Goal: Information Seeking & Learning: Learn about a topic

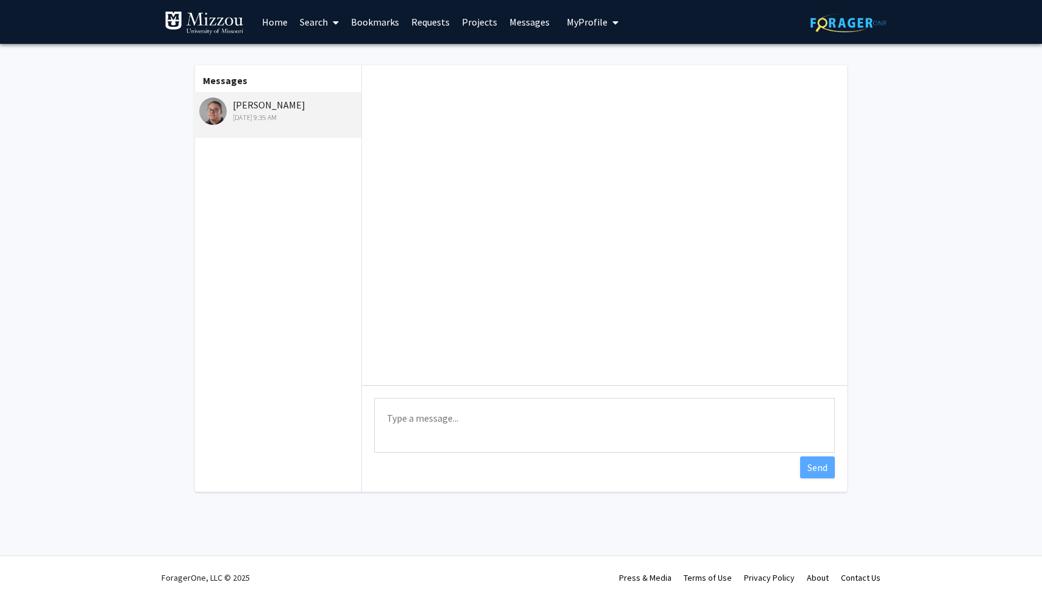
scroll to position [255, 0]
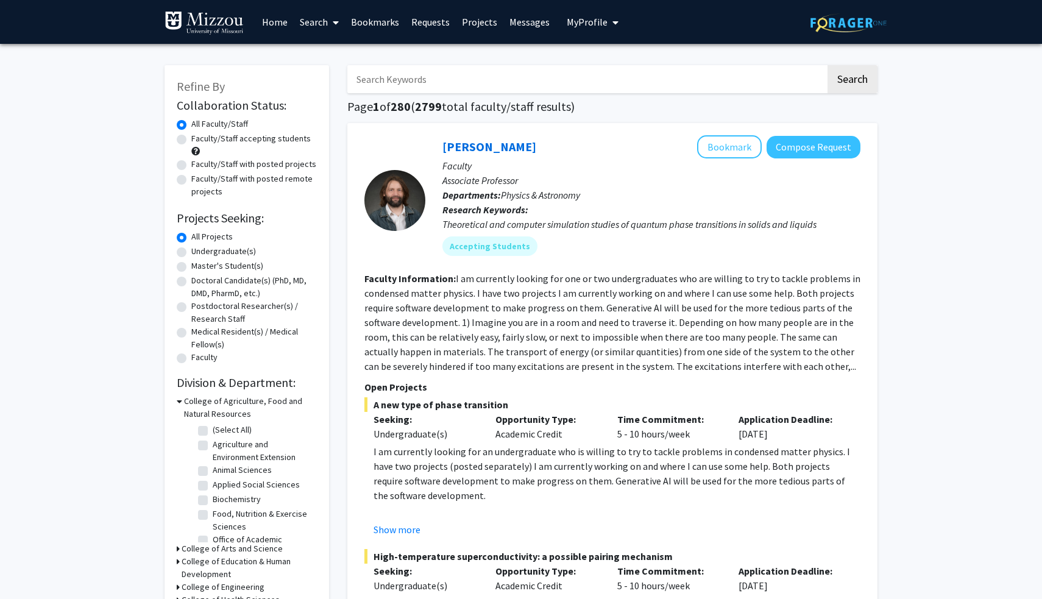
click at [517, 27] on link "Messages" at bounding box center [529, 22] width 52 height 43
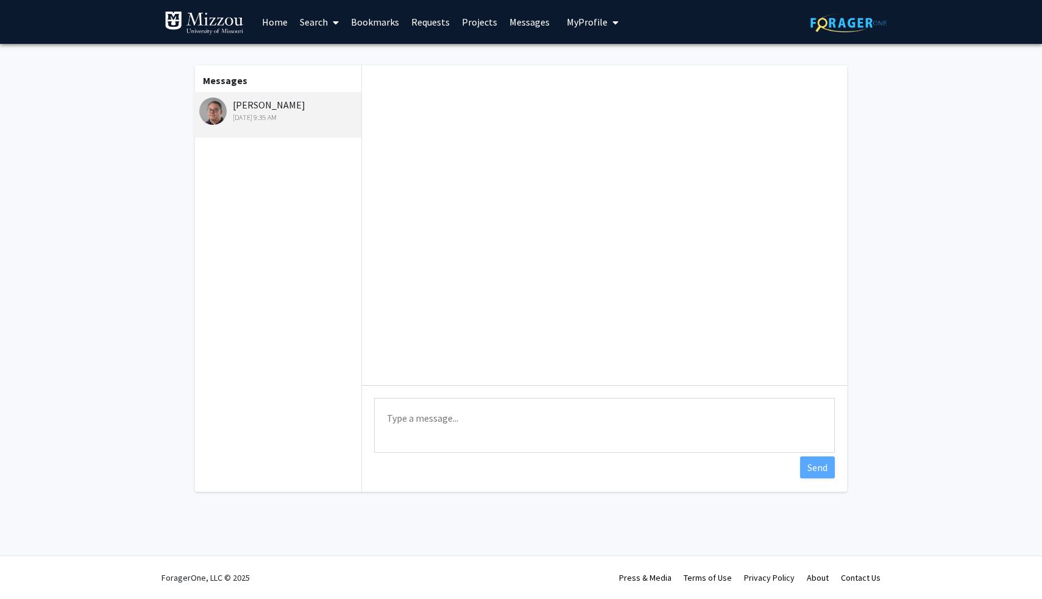
scroll to position [255, 0]
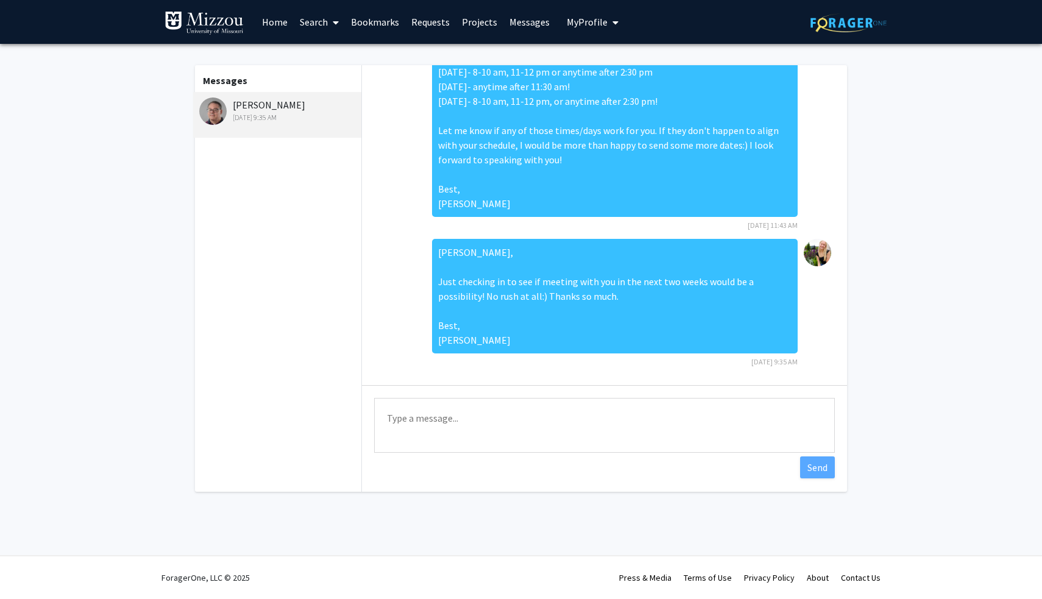
click at [596, 23] on span "My Profile" at bounding box center [586, 22] width 41 height 12
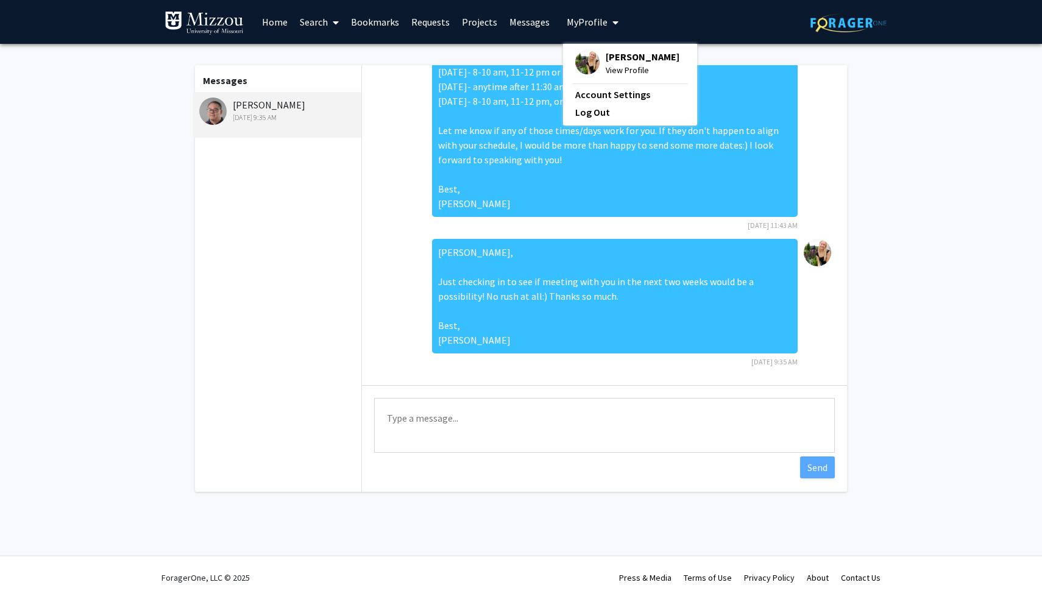
click at [522, 30] on link "Messages" at bounding box center [529, 22] width 52 height 43
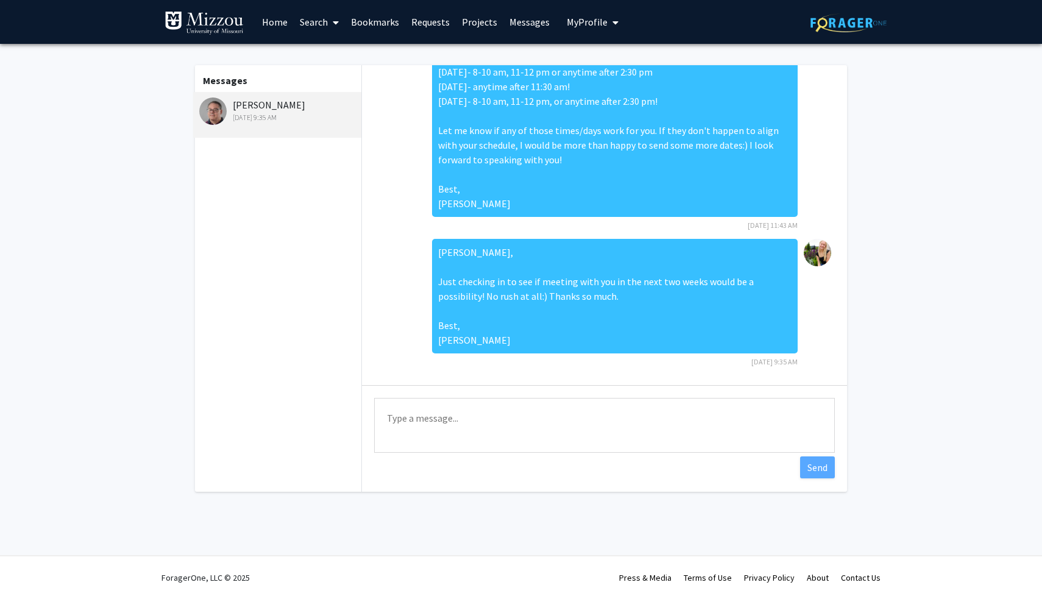
click at [427, 24] on link "Requests" at bounding box center [430, 22] width 51 height 43
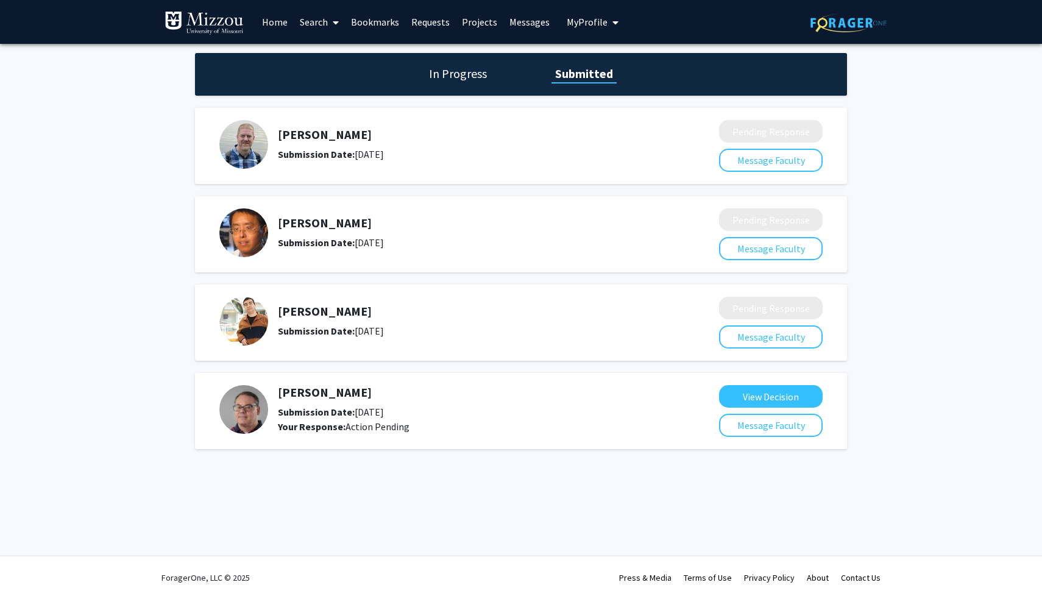
click at [317, 310] on h5 "Erik Amézquita" at bounding box center [466, 311] width 376 height 15
click at [244, 325] on img at bounding box center [243, 321] width 49 height 49
click at [378, 22] on link "Bookmarks" at bounding box center [375, 22] width 60 height 43
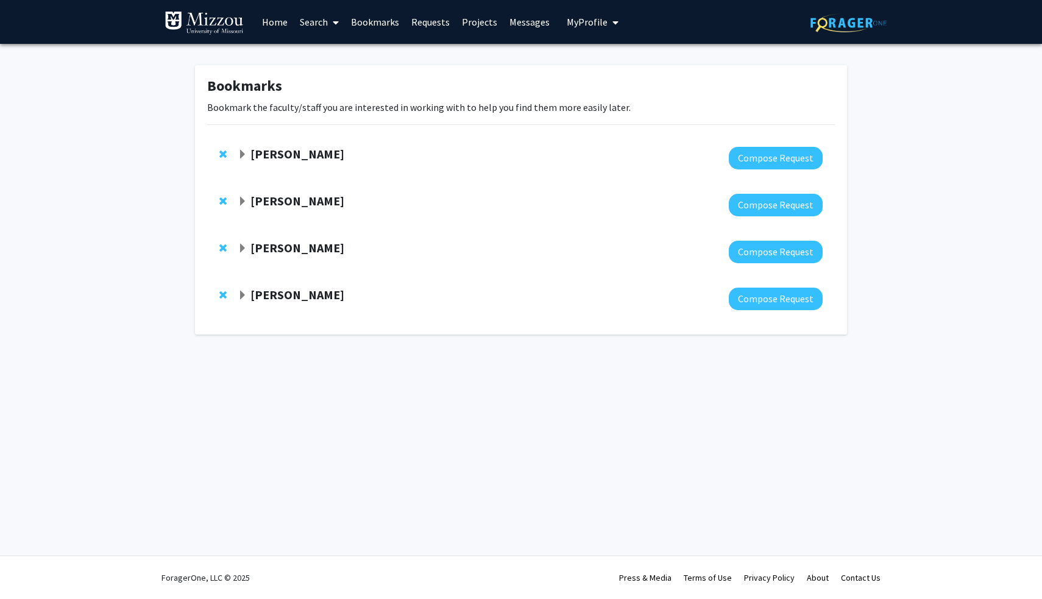
click at [303, 247] on strong "Erik Amézquita" at bounding box center [297, 247] width 94 height 15
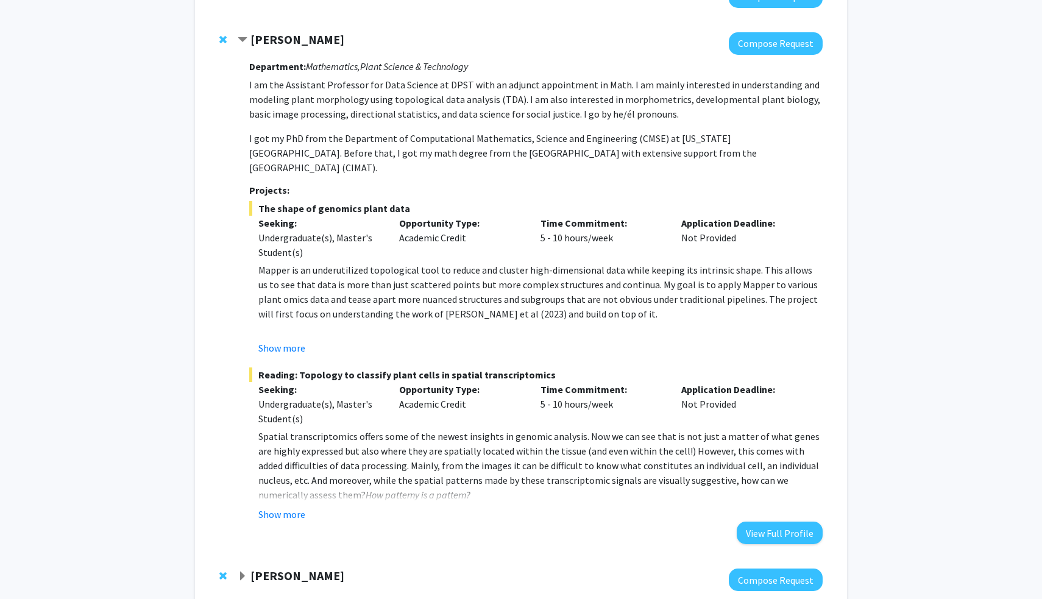
scroll to position [261, 0]
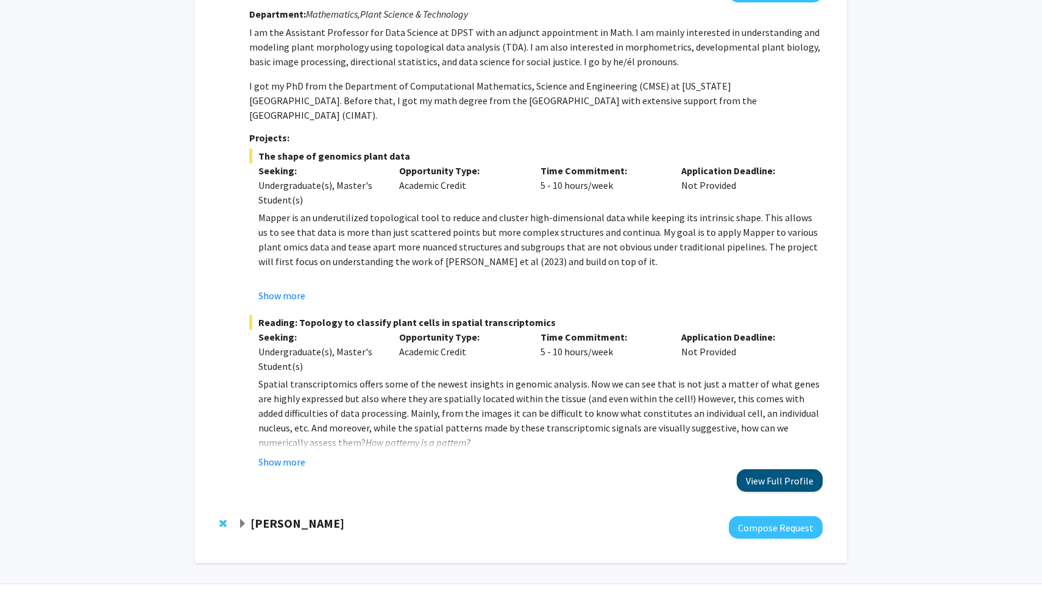
click at [774, 469] on button "View Full Profile" at bounding box center [779, 480] width 86 height 23
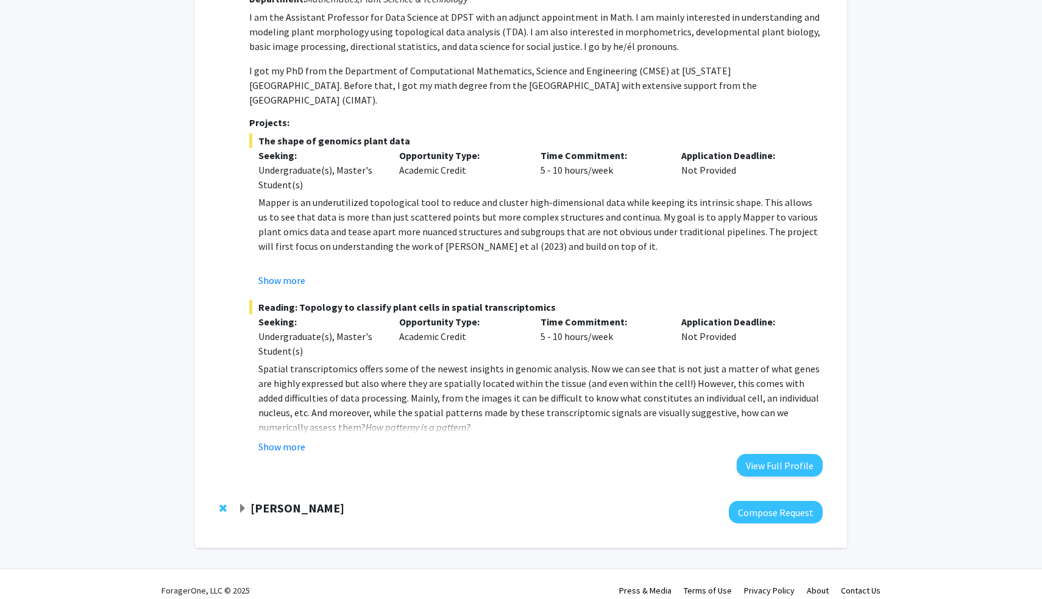
scroll to position [275, 0]
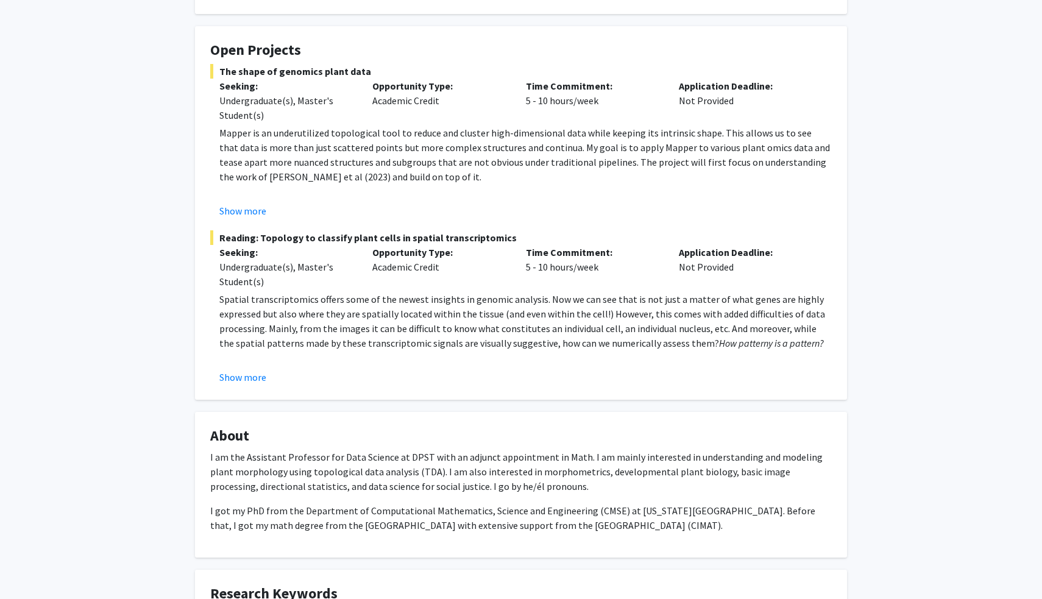
scroll to position [205, 0]
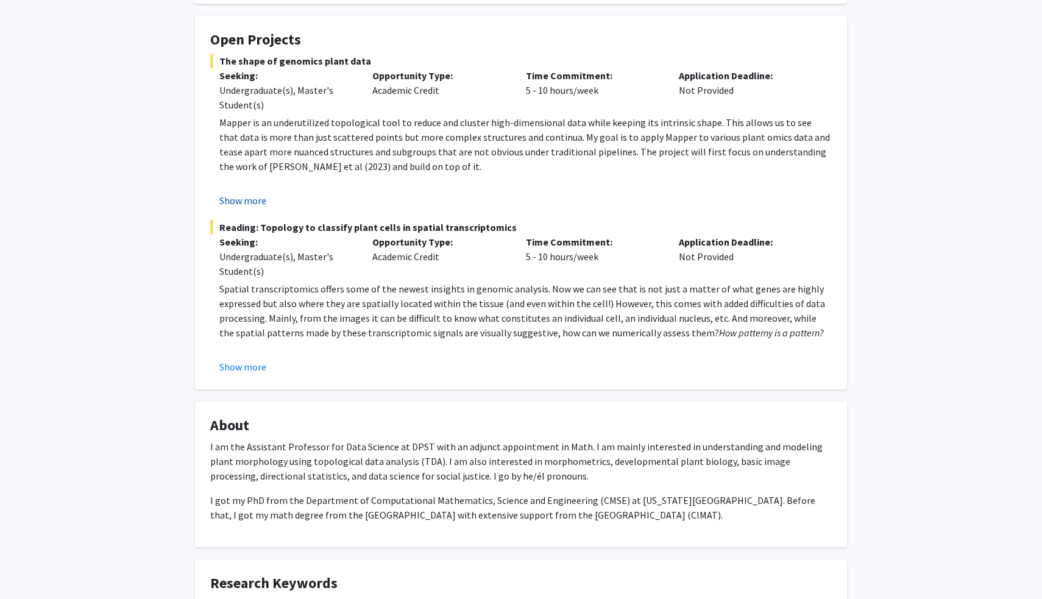
click at [256, 203] on button "Show more" at bounding box center [242, 200] width 47 height 15
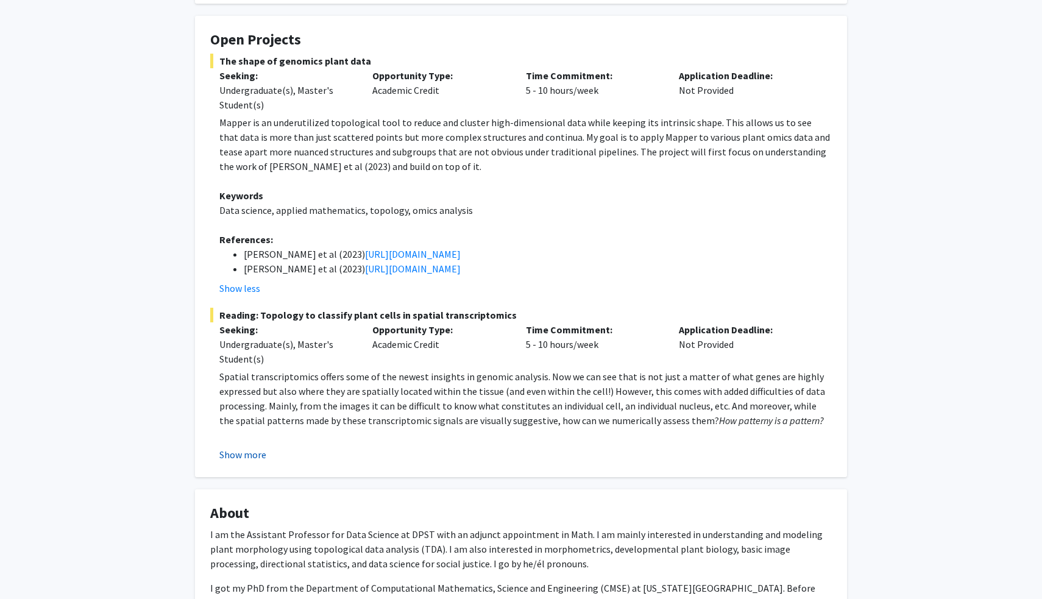
click at [239, 456] on button "Show more" at bounding box center [242, 454] width 47 height 15
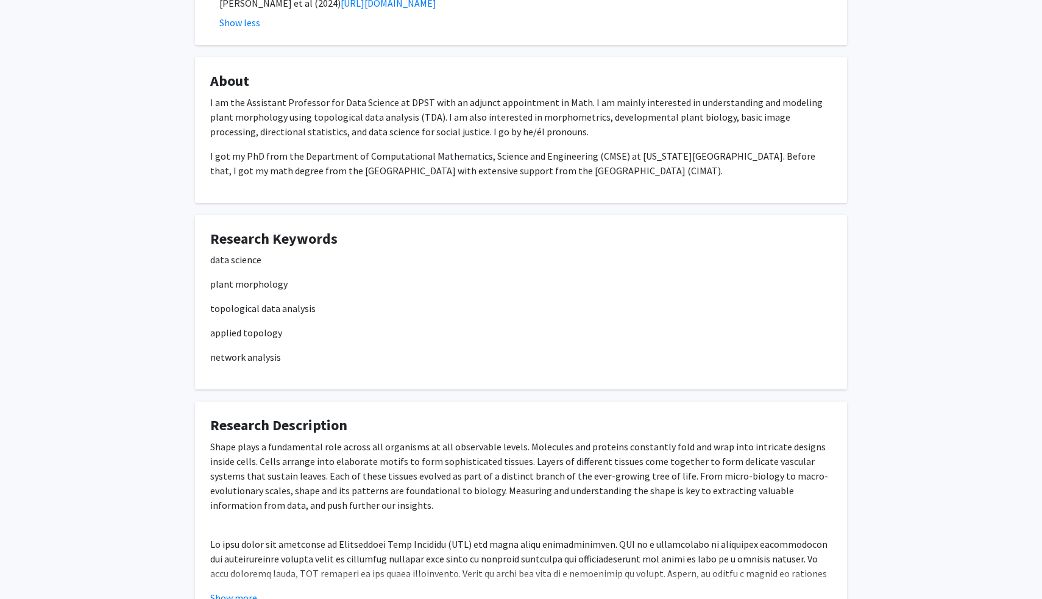
scroll to position [770, 0]
drag, startPoint x: 208, startPoint y: 271, endPoint x: 328, endPoint y: 270, distance: 119.4
click at [328, 271] on fg-card "Research Keywords data science plant morphology topological data analysis appli…" at bounding box center [521, 301] width 652 height 175
drag, startPoint x: 266, startPoint y: 268, endPoint x: 520, endPoint y: 242, distance: 254.7
click at [520, 251] on p "data science" at bounding box center [520, 258] width 621 height 15
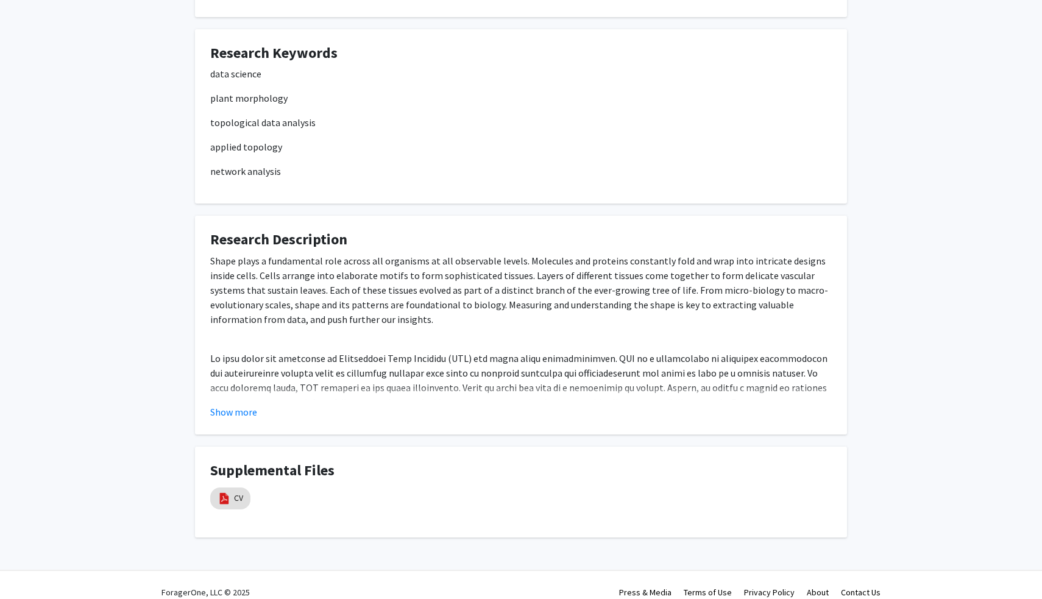
scroll to position [954, 0]
click at [235, 405] on button "Show more" at bounding box center [233, 412] width 47 height 15
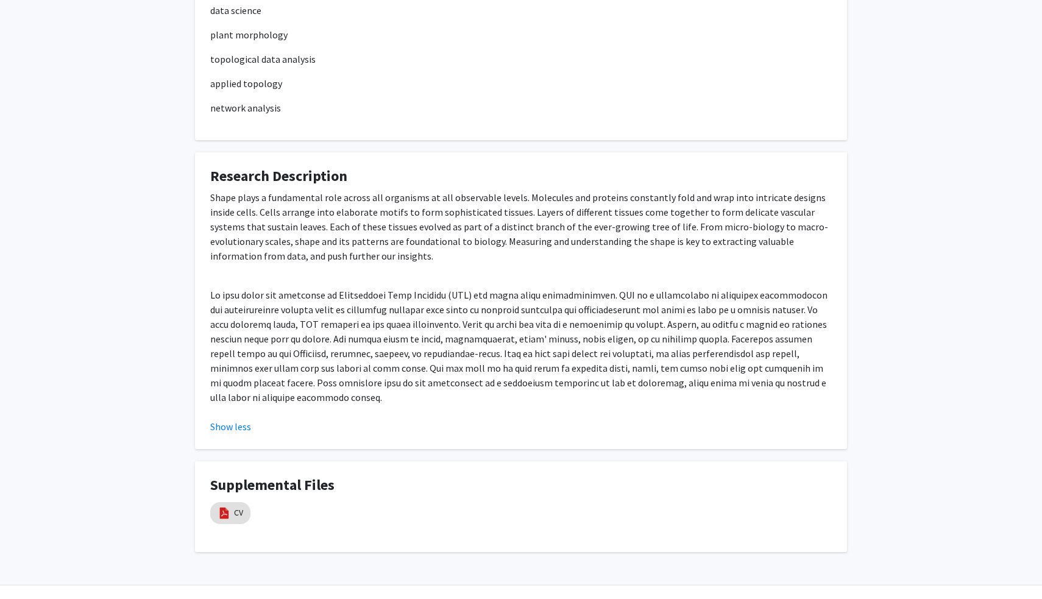
scroll to position [1017, 0]
click at [233, 503] on mat-chip "CV" at bounding box center [230, 514] width 40 height 22
click at [213, 503] on mat-chip "CV" at bounding box center [230, 514] width 40 height 22
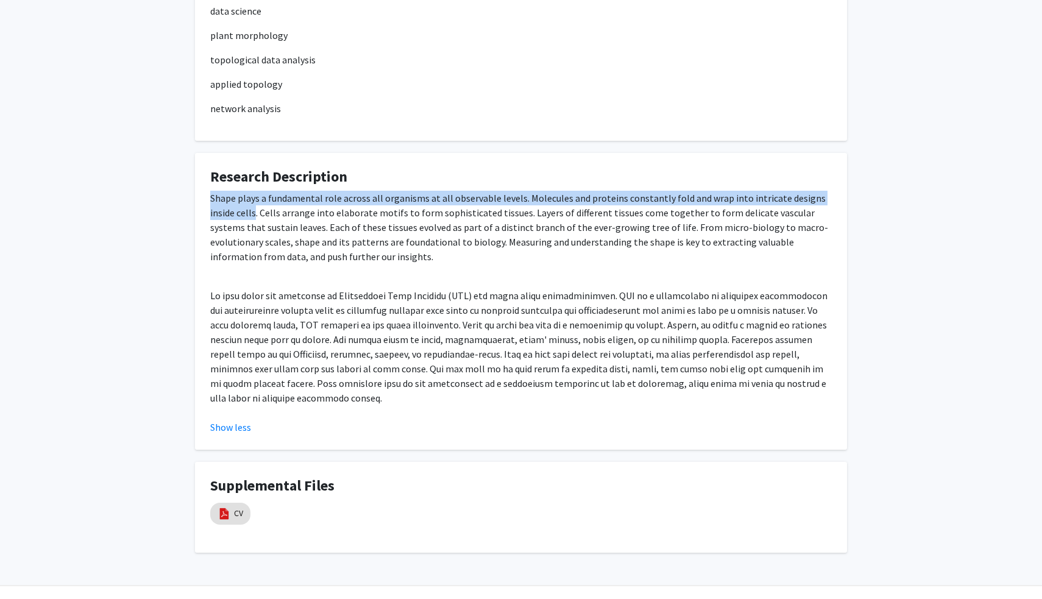
drag, startPoint x: 212, startPoint y: 183, endPoint x: 227, endPoint y: 192, distance: 17.8
click at [227, 192] on p "Shape plays a fundamental role across all organisms at all observable levels. M…" at bounding box center [520, 227] width 621 height 73
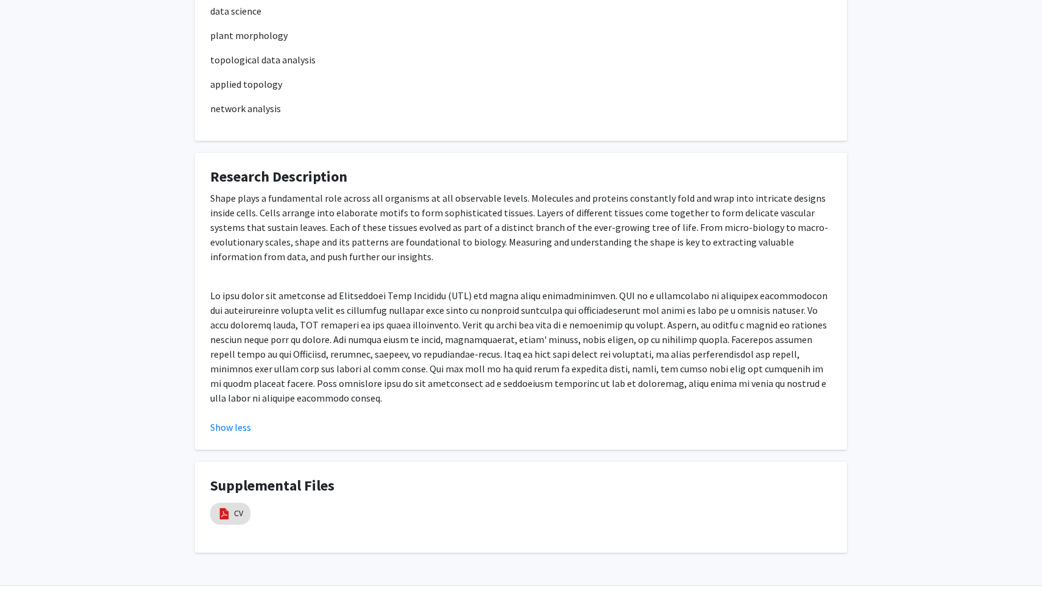
click at [280, 241] on p "Shape plays a fundamental role across all organisms at all observable levels. M…" at bounding box center [520, 227] width 621 height 73
click at [463, 289] on p at bounding box center [520, 346] width 621 height 117
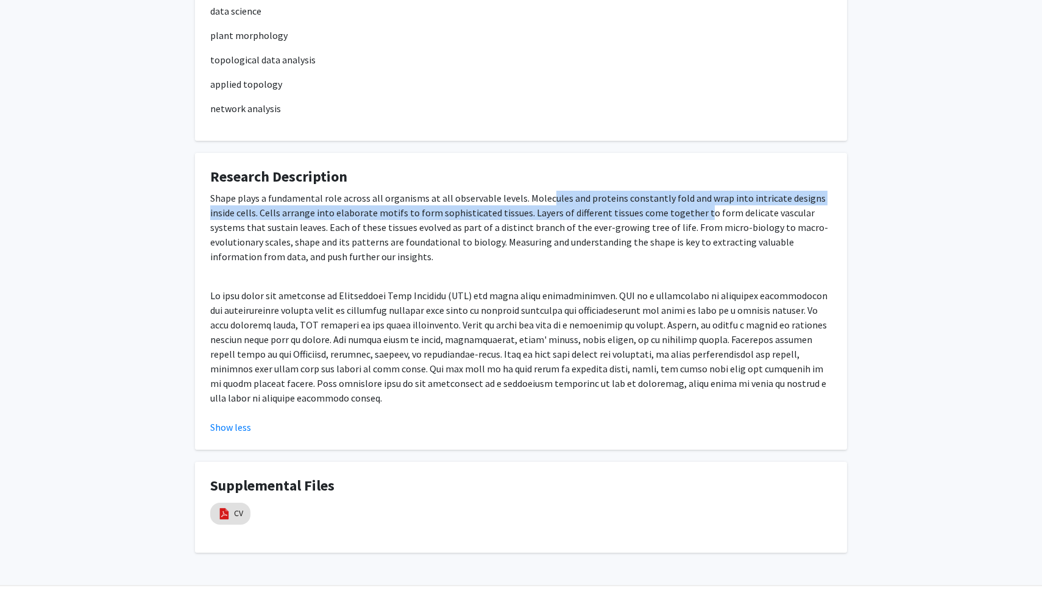
drag, startPoint x: 543, startPoint y: 185, endPoint x: 666, endPoint y: 196, distance: 123.0
click at [666, 196] on p "Shape plays a fundamental role across all organisms at all observable levels. M…" at bounding box center [520, 227] width 621 height 73
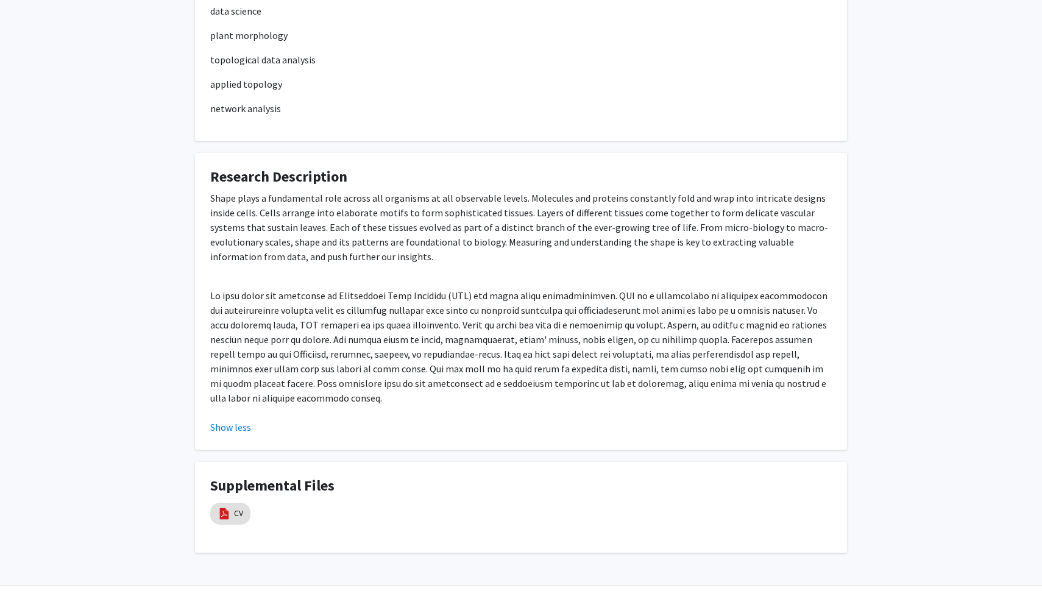
click at [457, 288] on p at bounding box center [520, 346] width 621 height 117
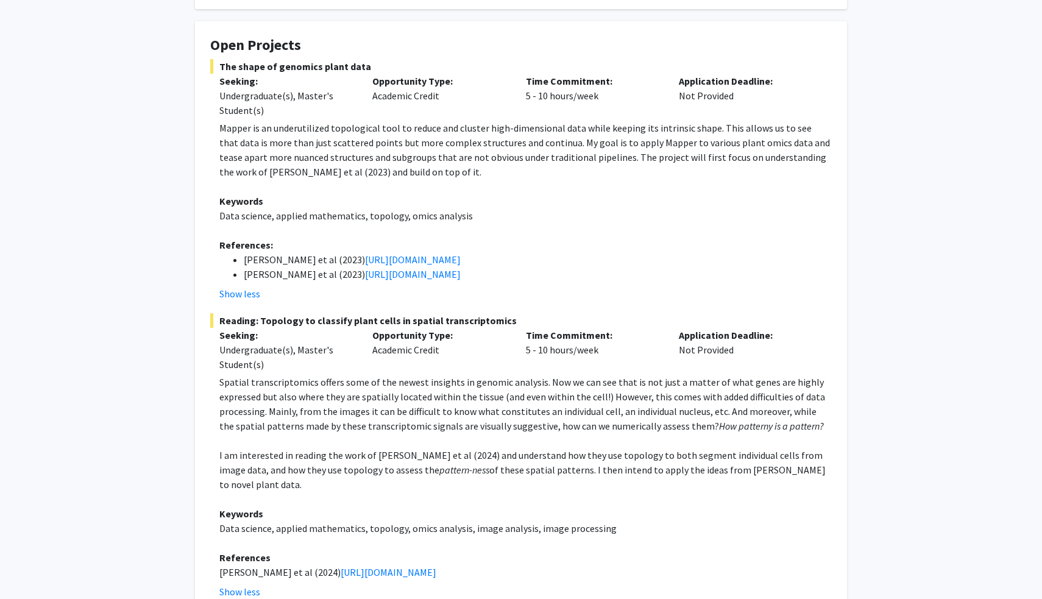
scroll to position [200, 0]
click at [385, 259] on link "https://doi.org/10.1371/journal.pone.0284820" at bounding box center [413, 259] width 96 height 12
